Goal: Information Seeking & Learning: Learn about a topic

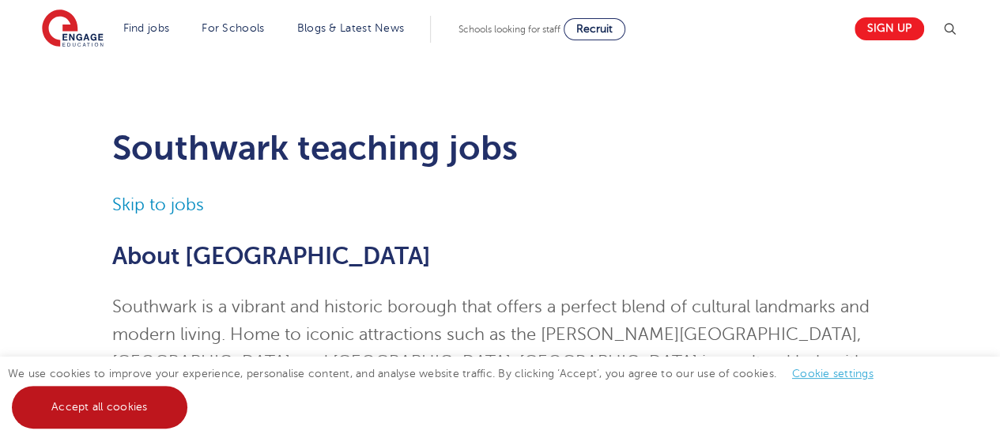
click at [91, 412] on link "Accept all cookies" at bounding box center [99, 407] width 175 height 43
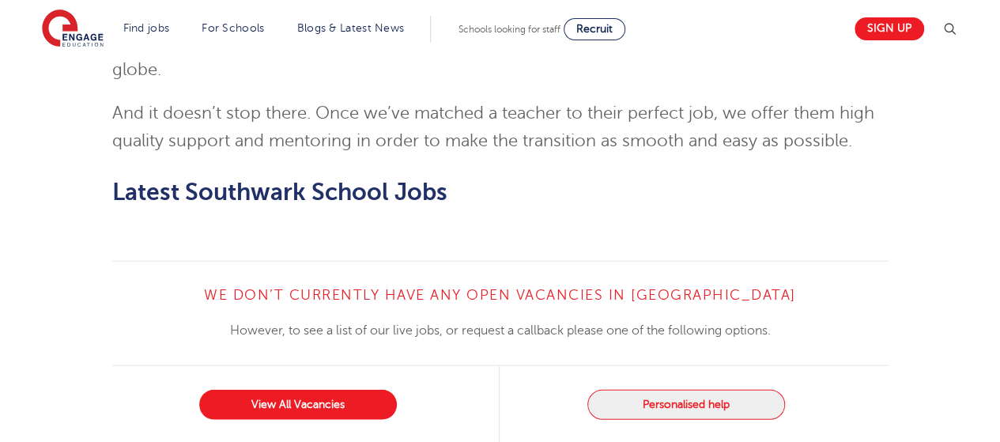
scroll to position [1820, 0]
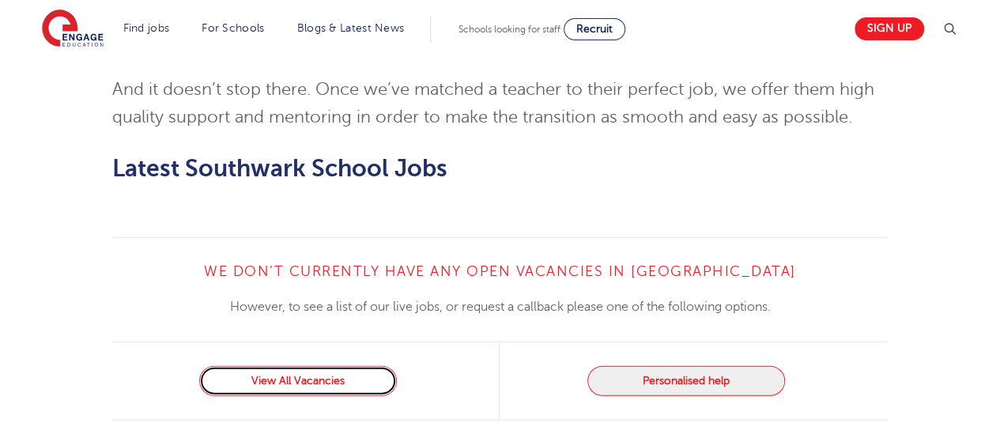
click at [306, 366] on link "View All Vacancies" at bounding box center [298, 381] width 198 height 30
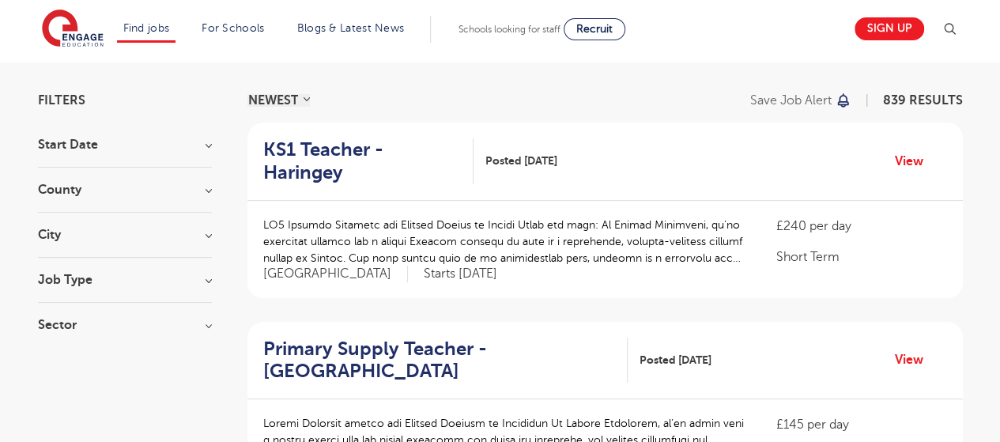
scroll to position [95, 0]
click at [209, 194] on h3 "County" at bounding box center [125, 189] width 174 height 13
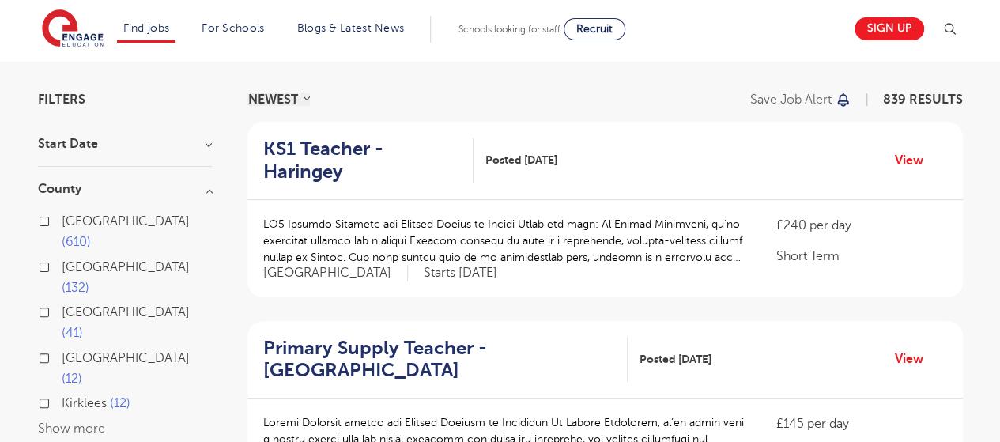
click at [62, 220] on label "London 610" at bounding box center [137, 232] width 150 height 42
click at [62, 220] on input "London 610" at bounding box center [67, 219] width 10 height 10
checkbox input "true"
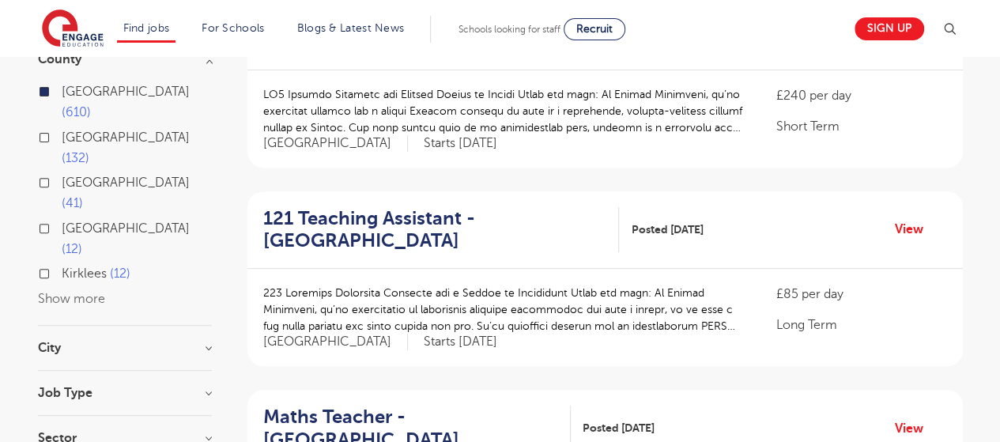
scroll to position [190, 0]
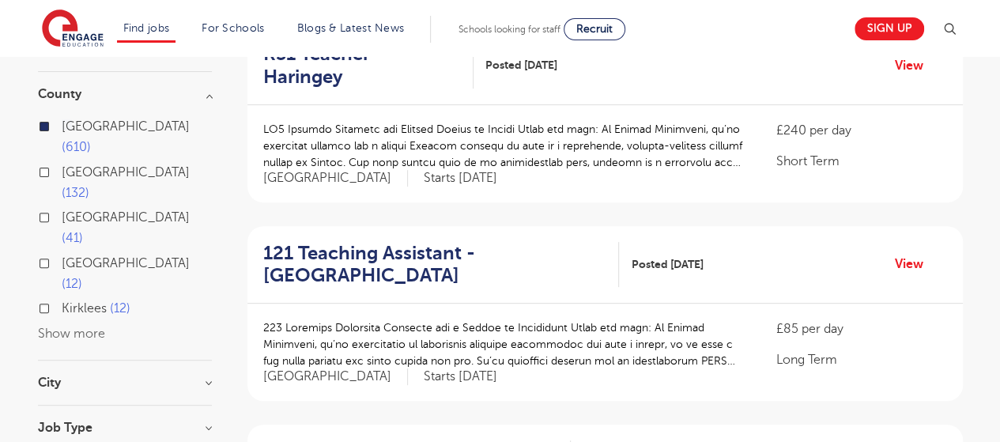
click at [208, 376] on h3 "City" at bounding box center [125, 382] width 174 height 13
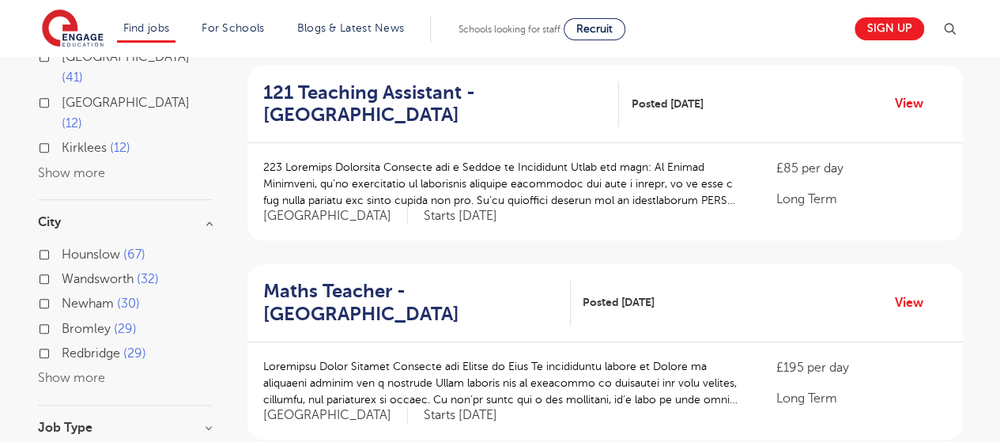
scroll to position [363, 0]
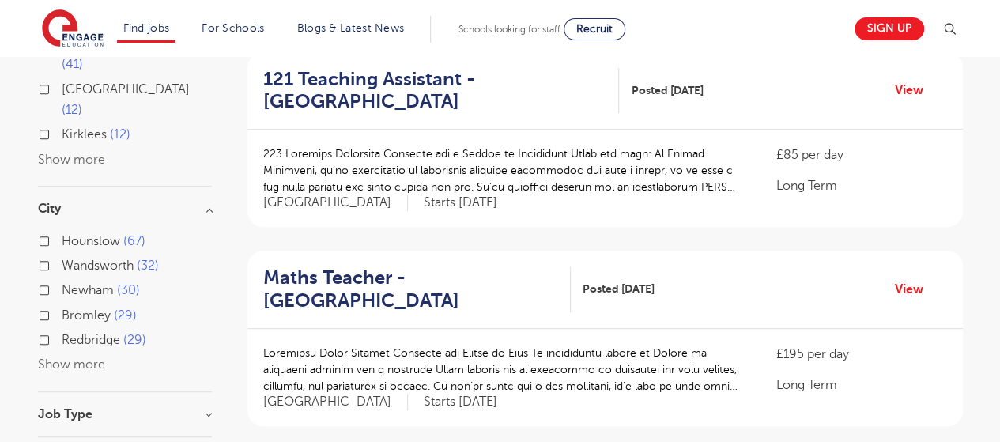
click at [83, 408] on h3 "Job Type" at bounding box center [125, 414] width 174 height 13
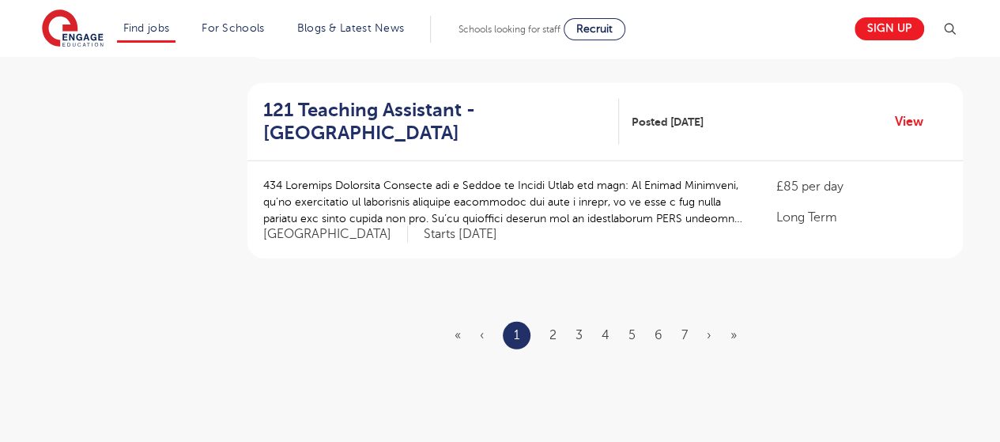
scroll to position [1933, 0]
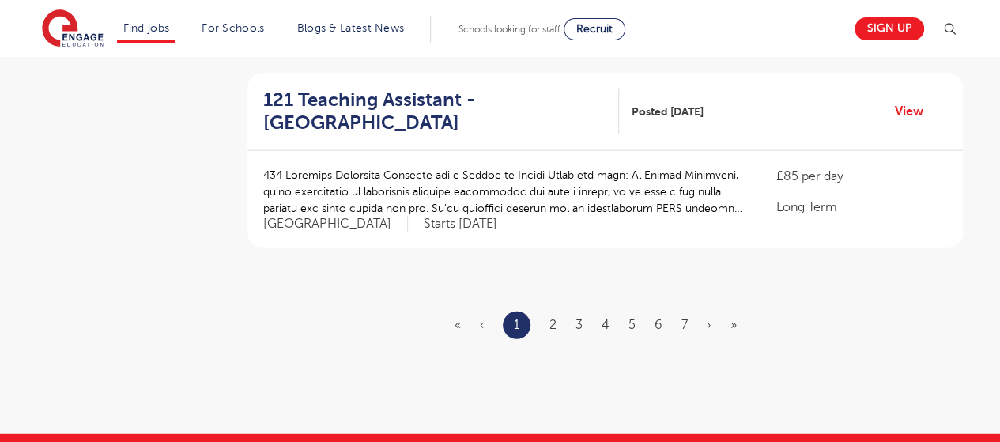
click at [555, 314] on li "2" at bounding box center [552, 324] width 7 height 21
click at [555, 318] on link "2" at bounding box center [552, 325] width 7 height 14
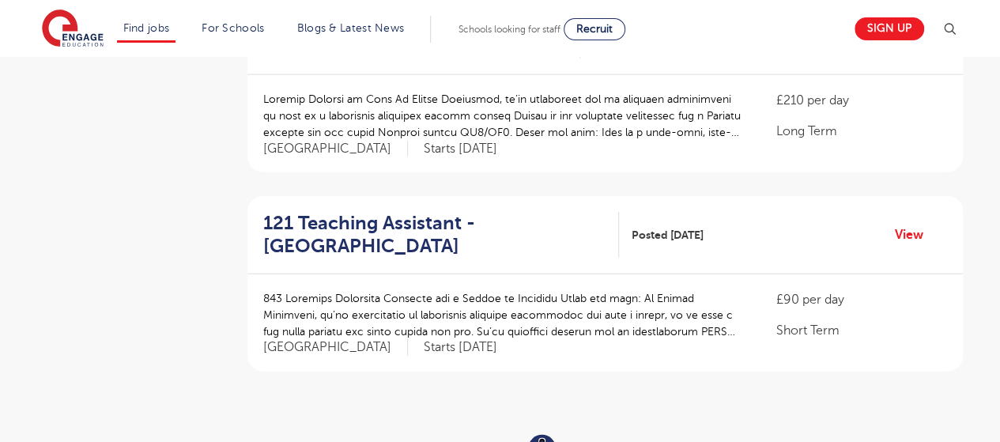
scroll to position [1926, 0]
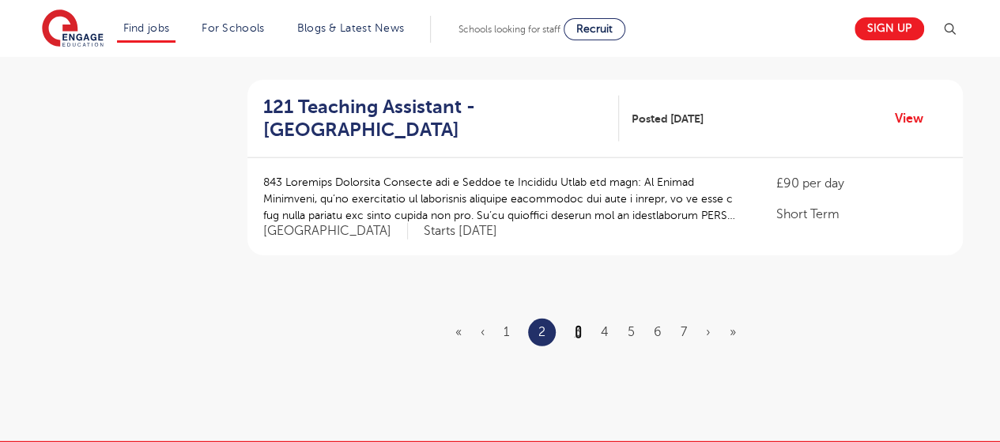
click at [576, 325] on link "3" at bounding box center [577, 332] width 7 height 14
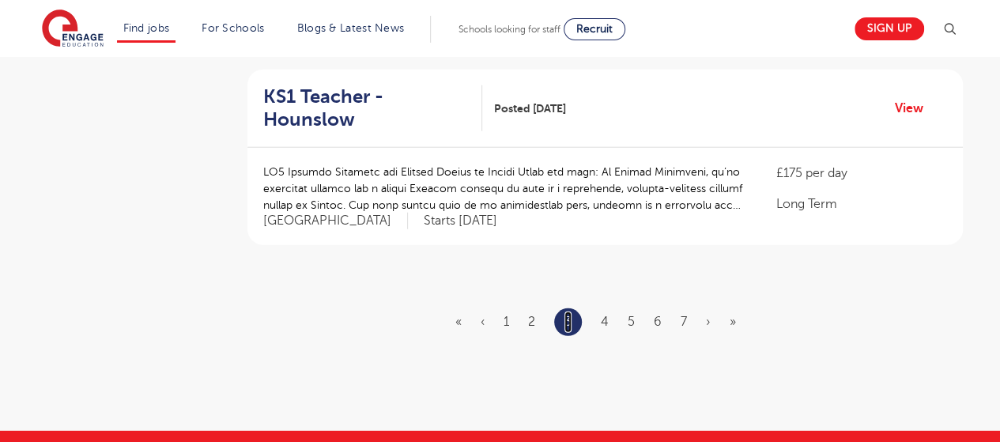
scroll to position [2010, 0]
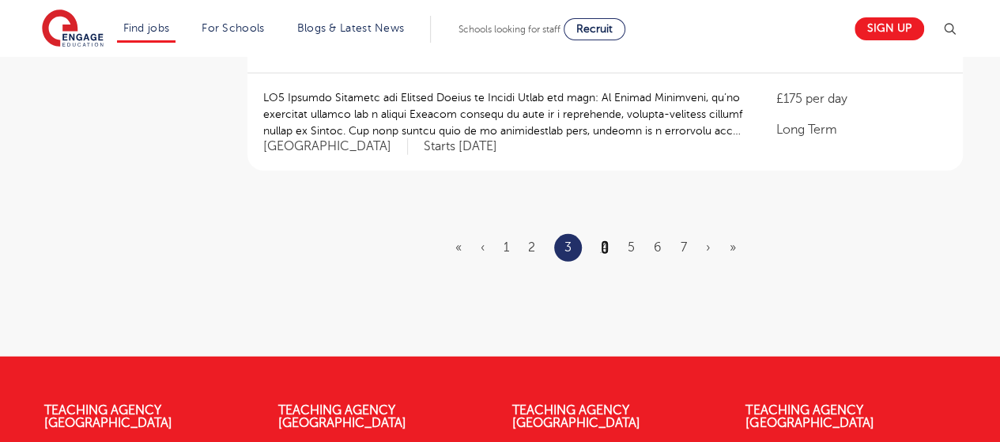
click at [601, 240] on link "4" at bounding box center [605, 247] width 8 height 14
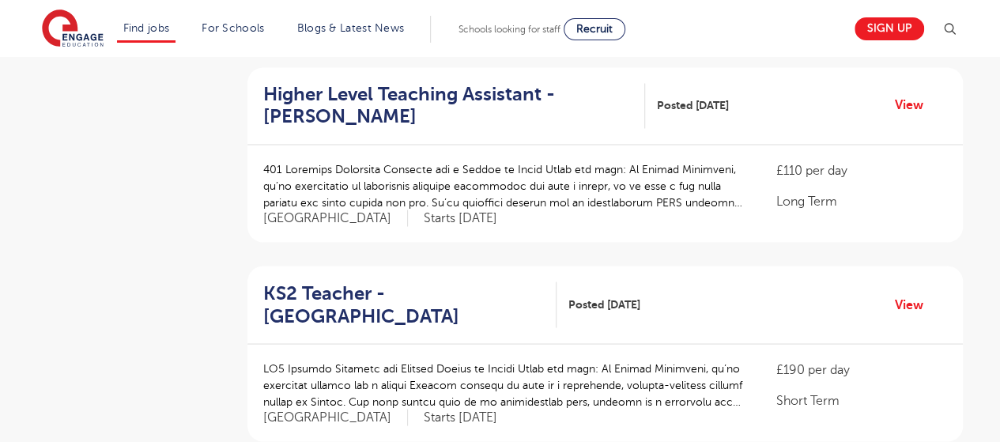
scroll to position [1358, 0]
